Goal: Task Accomplishment & Management: Manage account settings

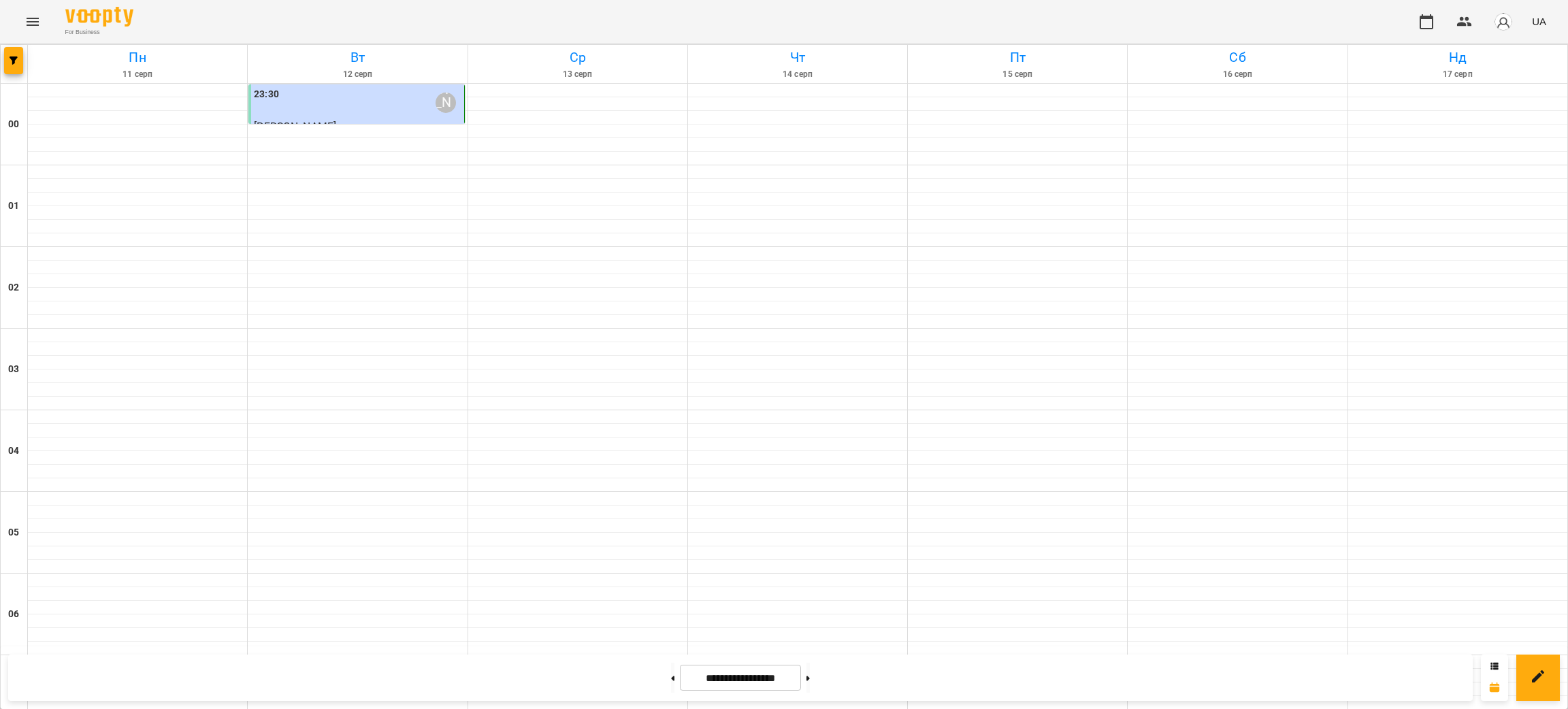
scroll to position [1313, 0]
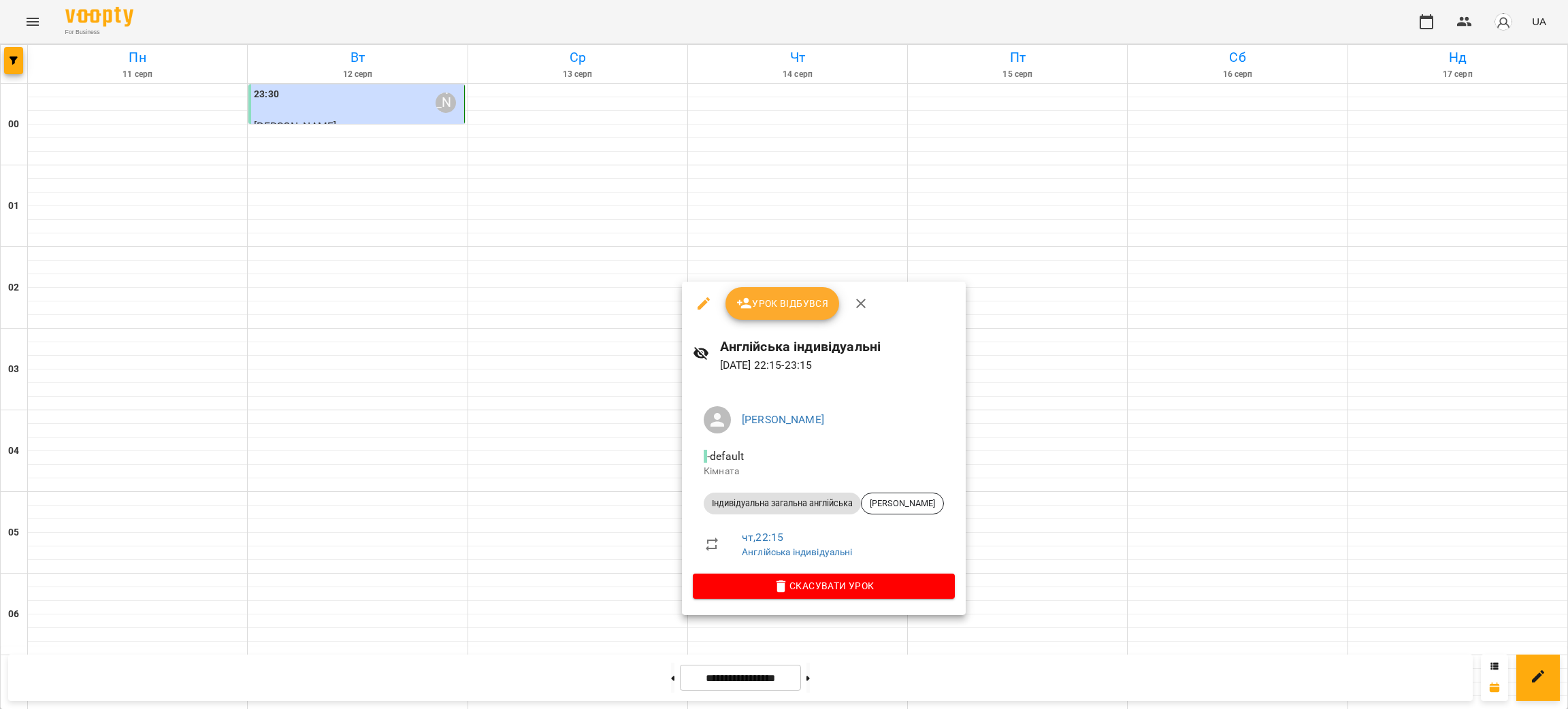
click at [811, 299] on span "Урок відбувся" at bounding box center [783, 303] width 93 height 16
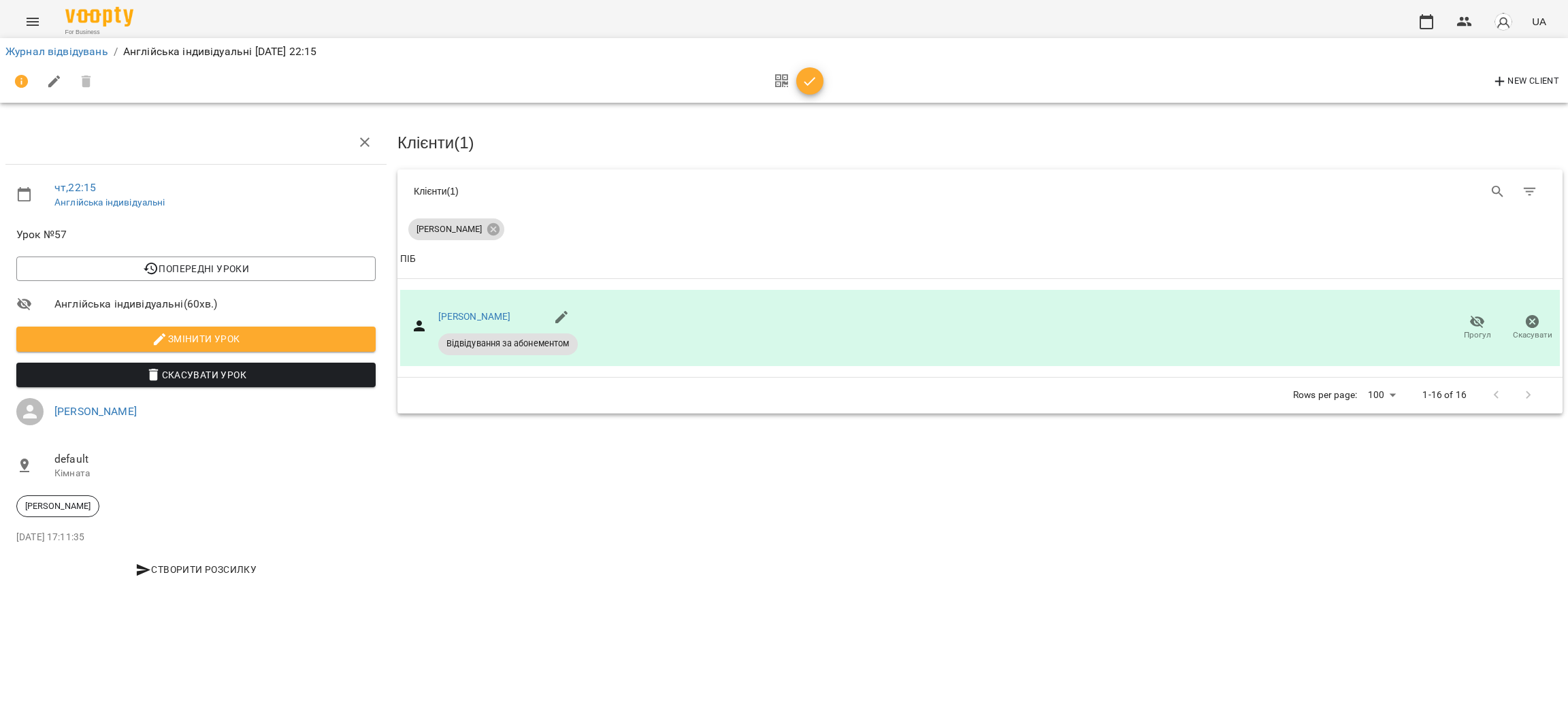
click at [805, 87] on icon "button" at bounding box center [810, 81] width 16 height 16
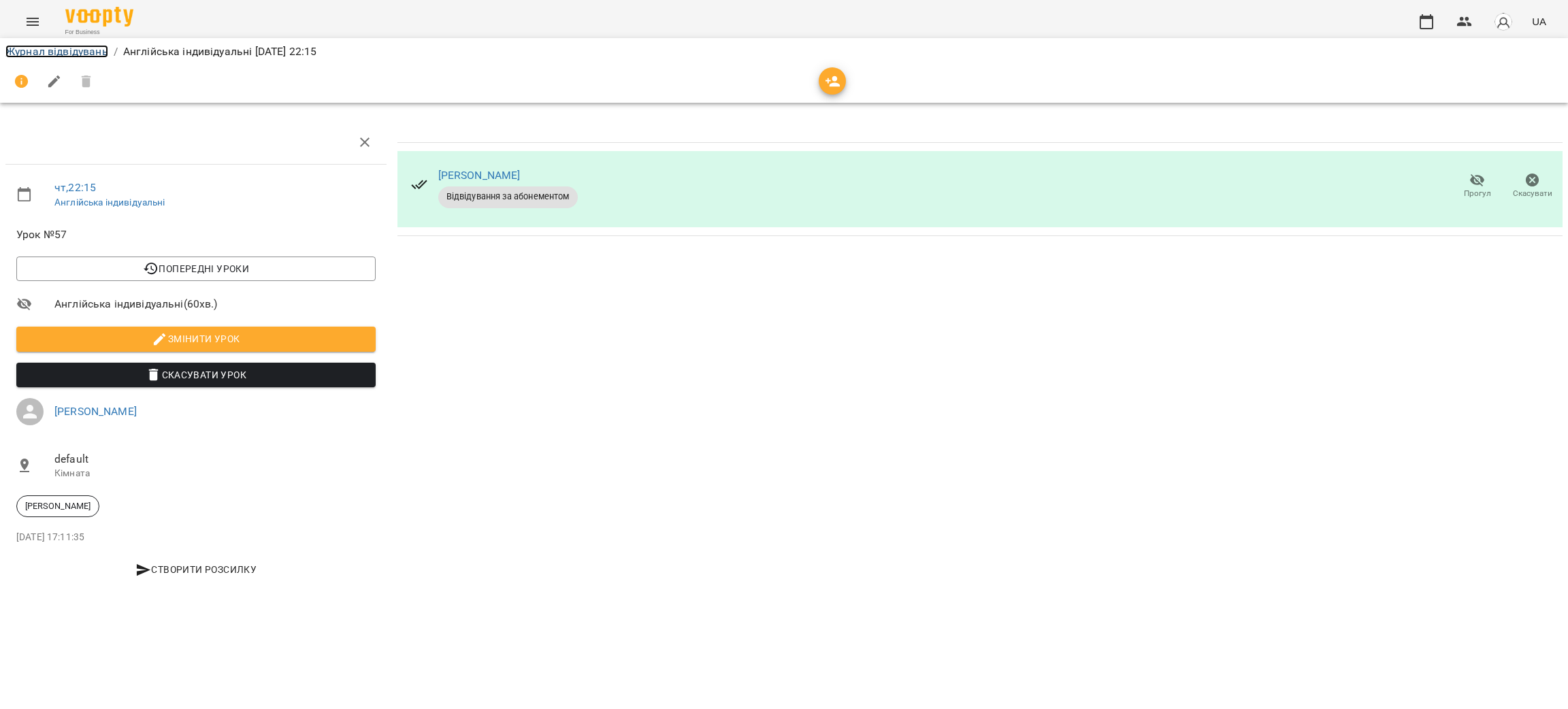
click at [19, 48] on link "Журнал відвідувань" at bounding box center [56, 51] width 103 height 13
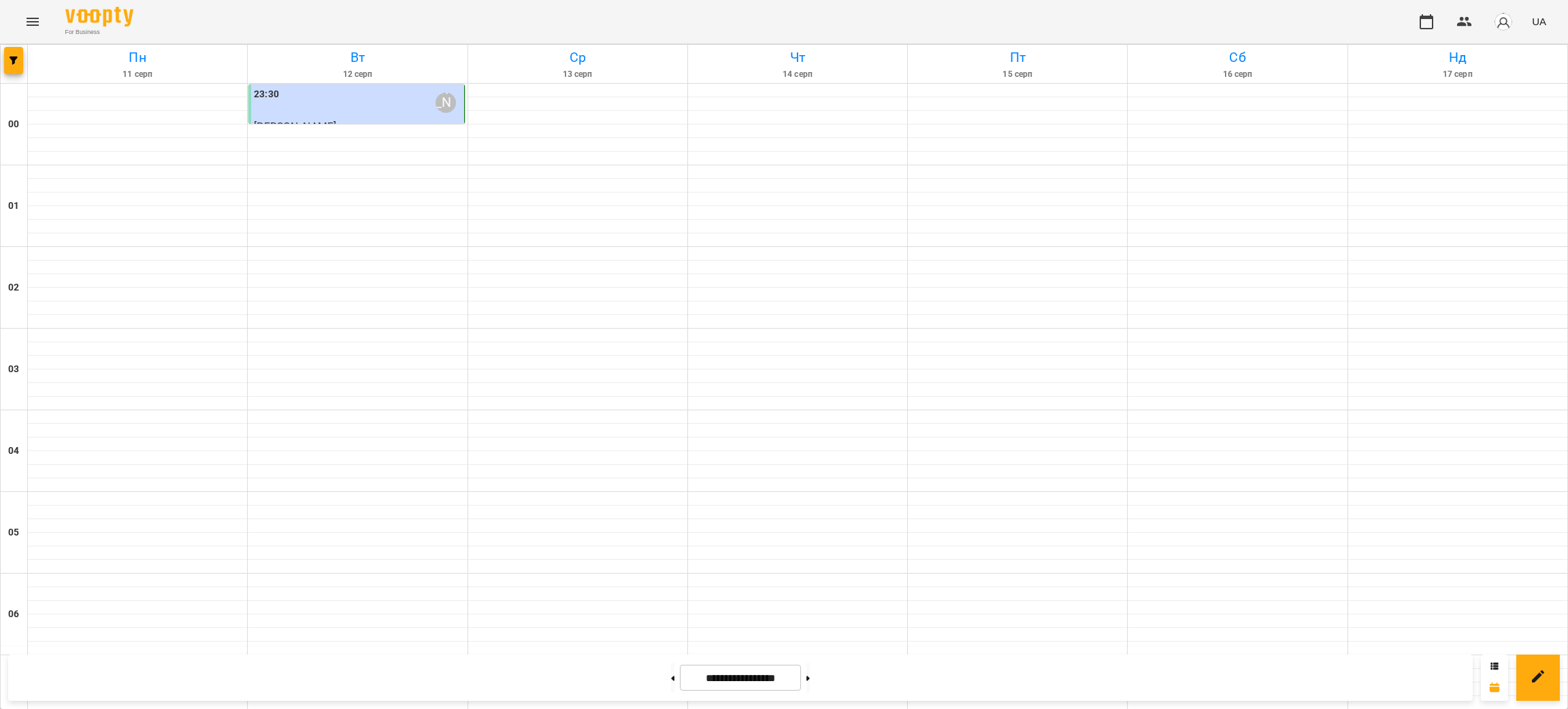
scroll to position [1313, 0]
click at [1481, 660] on div at bounding box center [1495, 677] width 27 height 46
click at [1488, 660] on div at bounding box center [1495, 677] width 27 height 46
click at [1496, 662] on icon at bounding box center [1495, 666] width 8 height 8
